Goal: Task Accomplishment & Management: Use online tool/utility

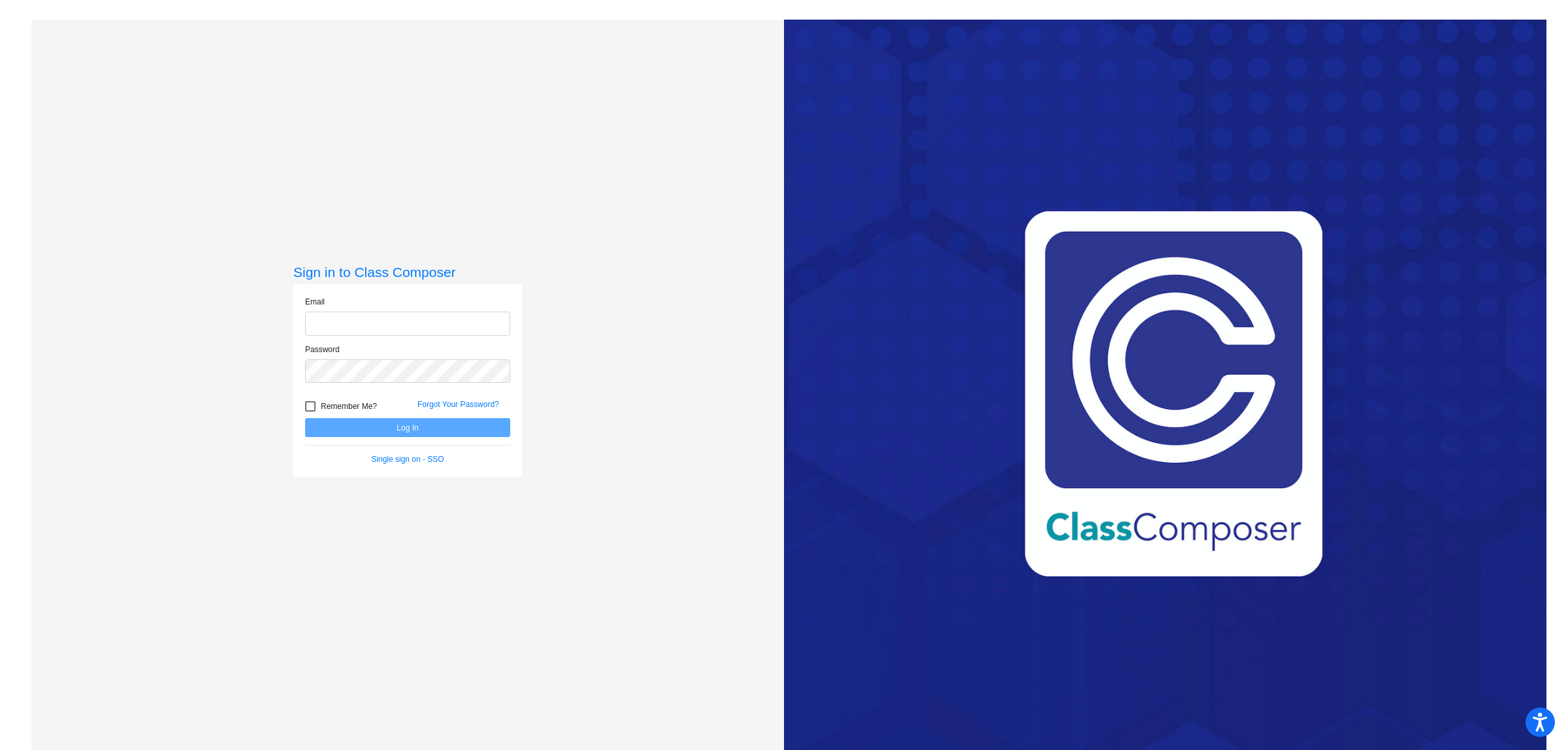
type input "[EMAIL_ADDRESS][DOMAIN_NAME]"
click at [397, 434] on button "Log In" at bounding box center [407, 427] width 205 height 19
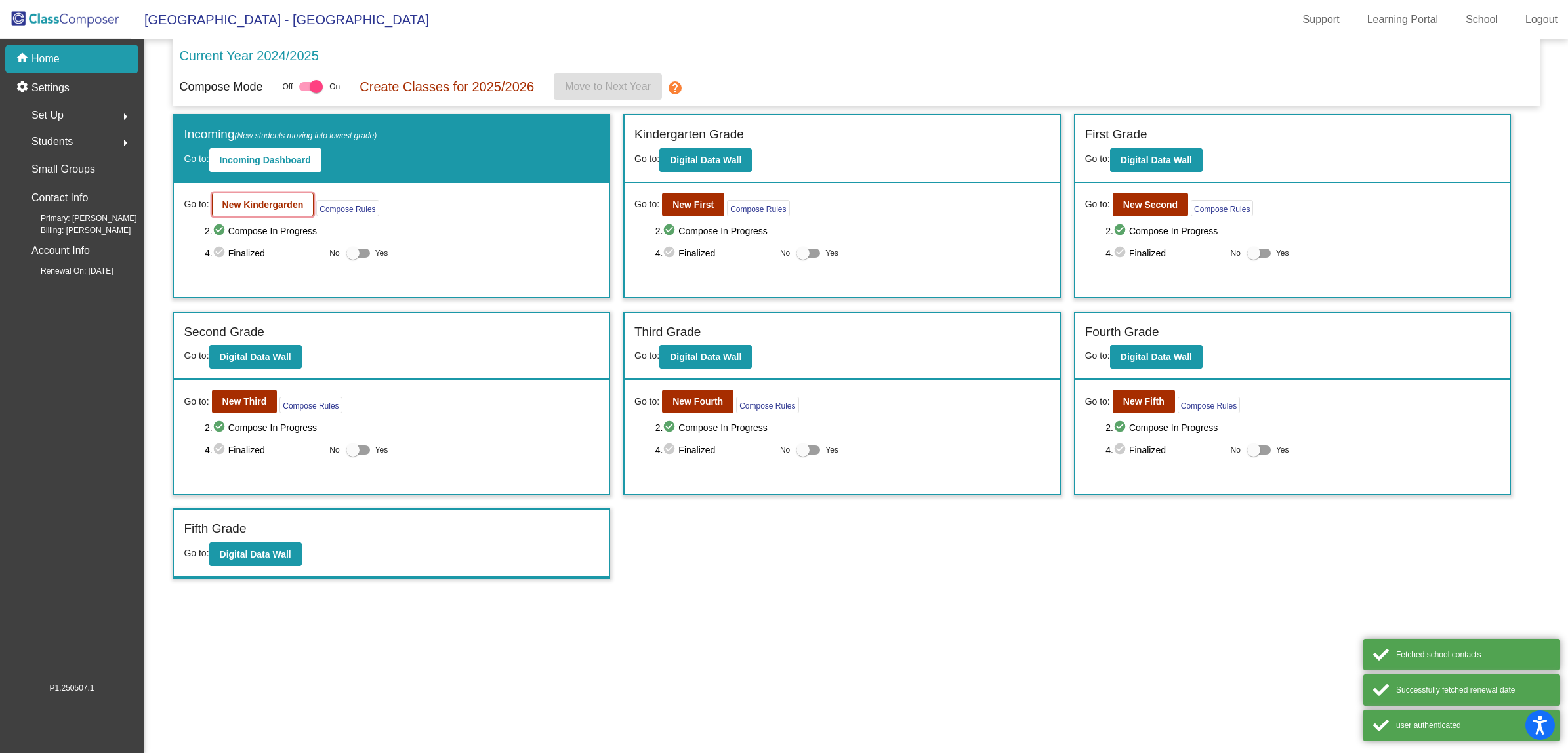
click at [276, 206] on b "New Kindergarden" at bounding box center [263, 205] width 81 height 10
